Goal: Communication & Community: Answer question/provide support

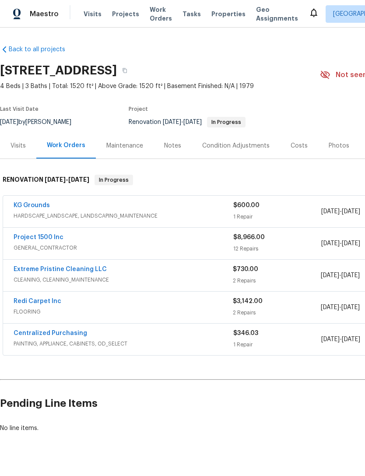
click at [25, 304] on link "Redi Carpet Inc" at bounding box center [38, 301] width 48 height 6
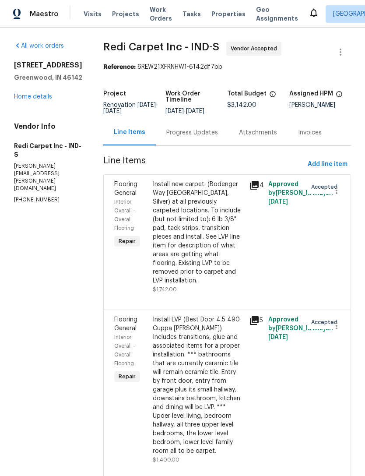
click at [188, 134] on div "Progress Updates" at bounding box center [192, 132] width 52 height 9
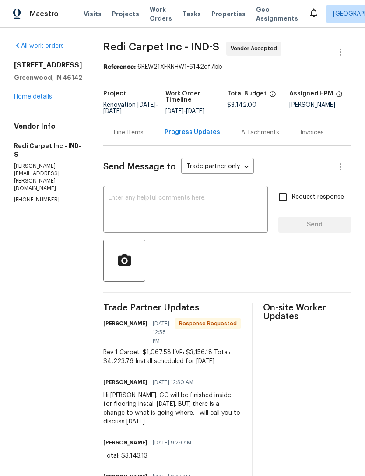
click at [125, 200] on textarea at bounding box center [186, 210] width 154 height 31
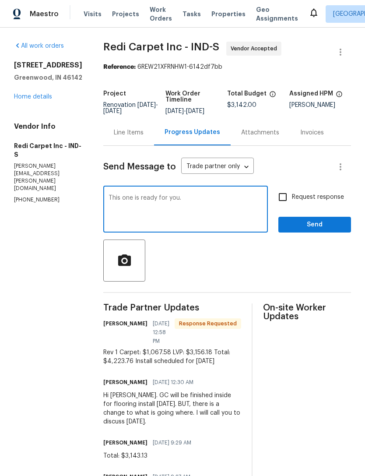
type textarea "This one is ready for you."
click at [317, 227] on span "Send" at bounding box center [315, 225] width 59 height 11
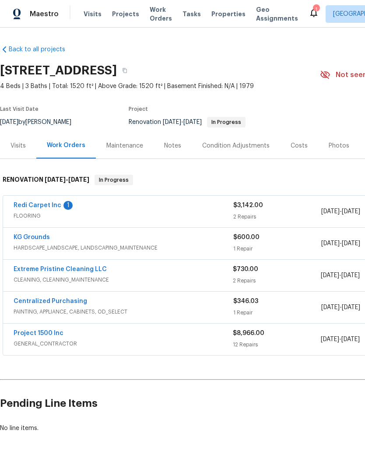
click at [18, 239] on link "KG Grounds" at bounding box center [32, 237] width 36 height 6
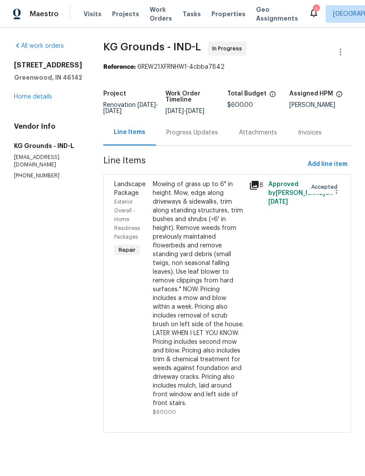
click at [208, 134] on div "Progress Updates" at bounding box center [192, 132] width 52 height 9
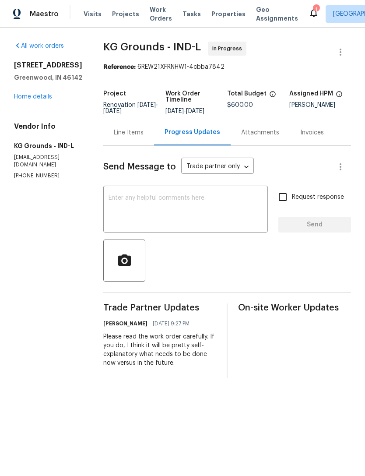
click at [210, 196] on textarea at bounding box center [186, 210] width 154 height 31
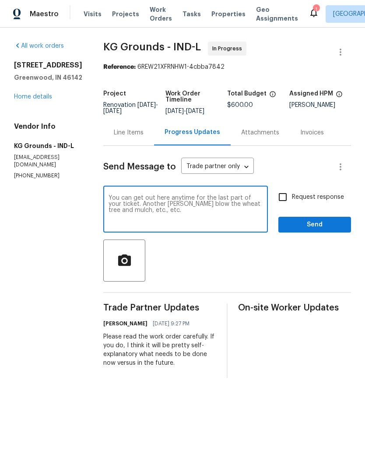
click at [182, 199] on textarea "You can get out here anytime for the last part of your ticket. Another Moen blo…" at bounding box center [186, 210] width 154 height 31
click at [127, 204] on textarea "You can get out here now for the last part of your ticket. Another Moen blow th…" at bounding box center [186, 210] width 154 height 31
click at [163, 205] on textarea "You can get out here now for the last part of your ticket. Another Moen blow th…" at bounding box center [186, 210] width 154 height 31
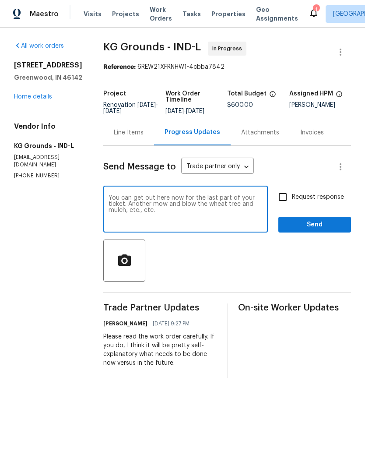
click at [219, 205] on textarea "You can get out here now for the last part of your ticket. Another mow and blow…" at bounding box center [186, 210] width 154 height 31
click at [242, 205] on textarea "You can get out here now for the last part of your ticket. Another mow and blow…" at bounding box center [186, 210] width 154 height 31
type textarea "You can get out here now for the last part of your ticket. Another mow and blow…"
click at [327, 222] on span "Send" at bounding box center [315, 225] width 59 height 11
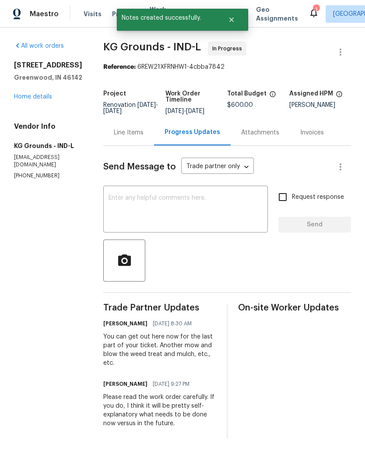
click at [127, 131] on div "Line Items" at bounding box center [129, 132] width 30 height 9
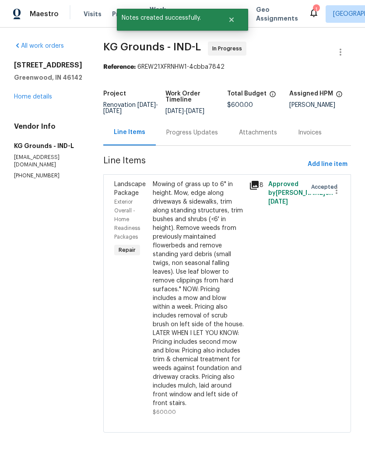
click at [31, 98] on link "Home details" at bounding box center [33, 97] width 38 height 6
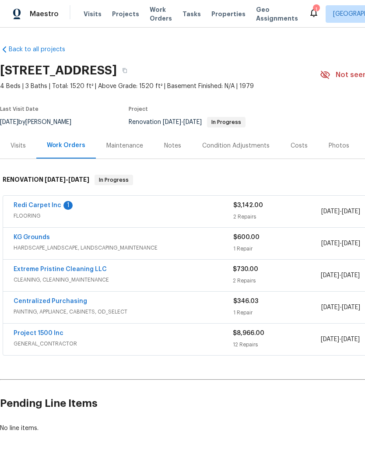
click at [25, 208] on link "Redi Carpet Inc" at bounding box center [38, 205] width 48 height 6
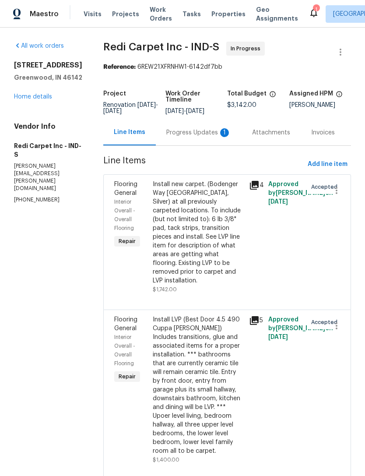
click at [200, 136] on div "Progress Updates 1" at bounding box center [198, 132] width 65 height 9
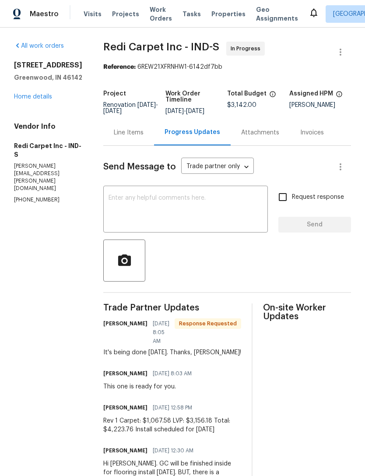
click at [214, 196] on textarea at bounding box center [186, 210] width 154 height 31
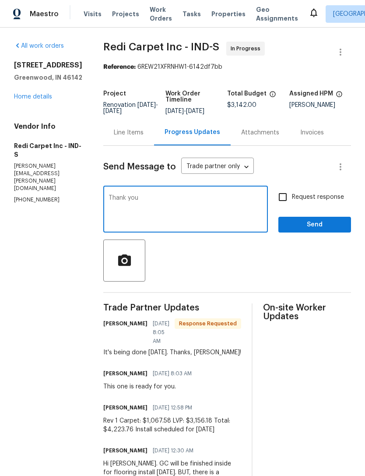
type textarea "Thank you"
click at [318, 222] on span "Send" at bounding box center [315, 225] width 59 height 11
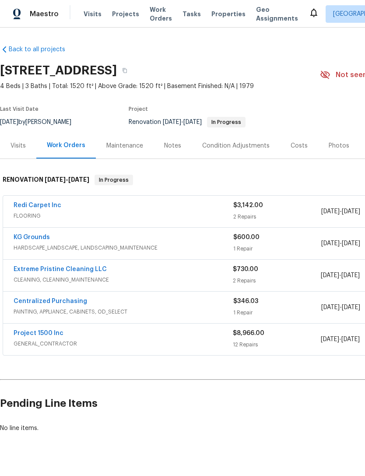
click at [28, 272] on link "Extreme Pristine Cleaning LLC" at bounding box center [60, 269] width 93 height 6
click at [25, 330] on link "Project 1500 Inc" at bounding box center [39, 333] width 50 height 6
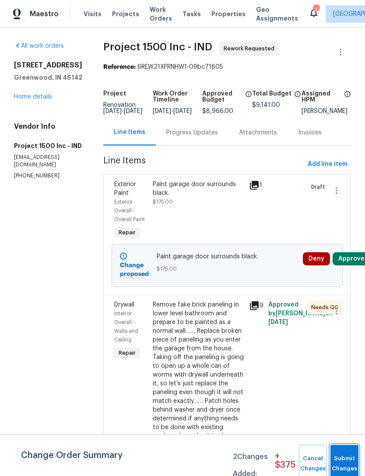
click at [343, 459] on button "Submit Changes" at bounding box center [345, 464] width 28 height 38
